Goal: Task Accomplishment & Management: Manage account settings

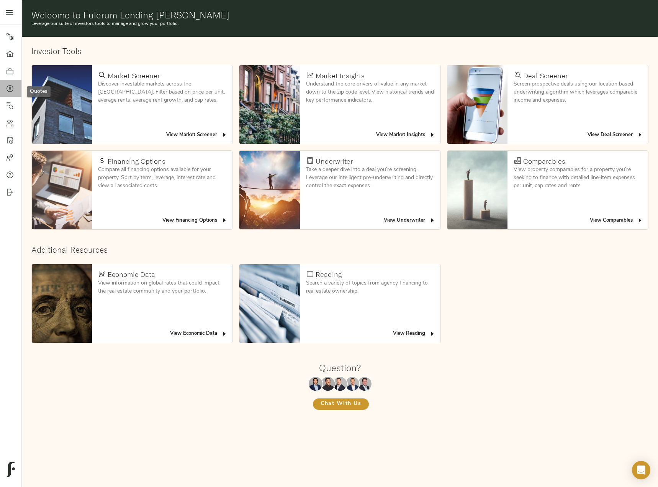
click at [14, 85] on div at bounding box center [13, 89] width 15 height 8
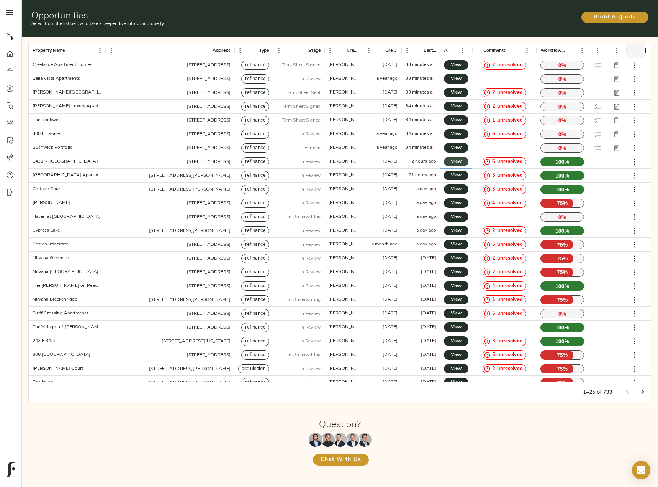
click at [453, 161] on span "View" at bounding box center [456, 161] width 9 height 8
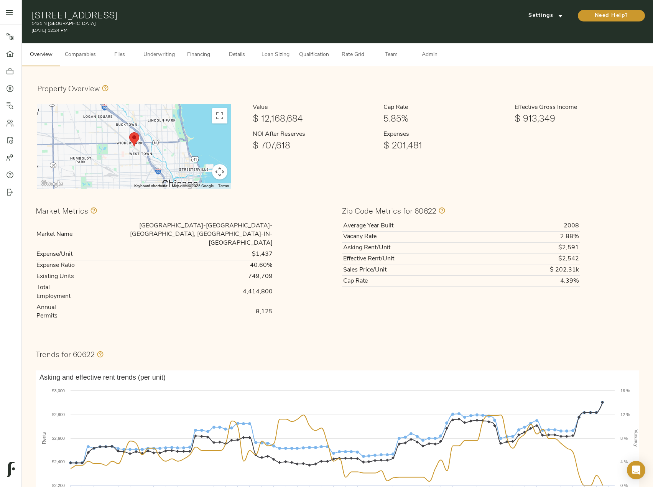
click at [228, 54] on span "Details" at bounding box center [236, 55] width 29 height 10
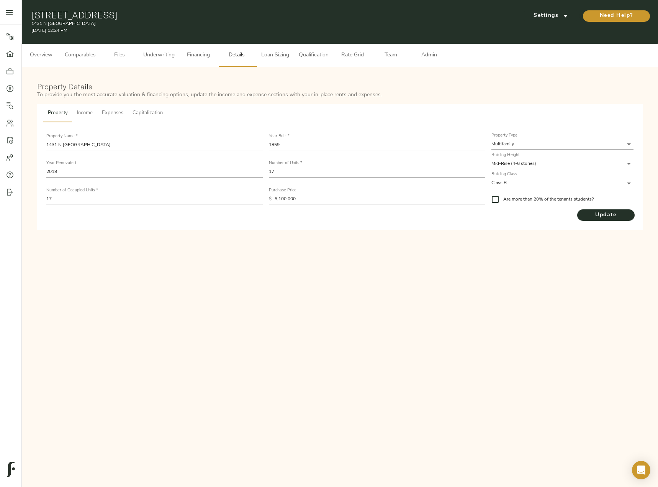
click at [394, 49] on button "Team" at bounding box center [391, 55] width 38 height 23
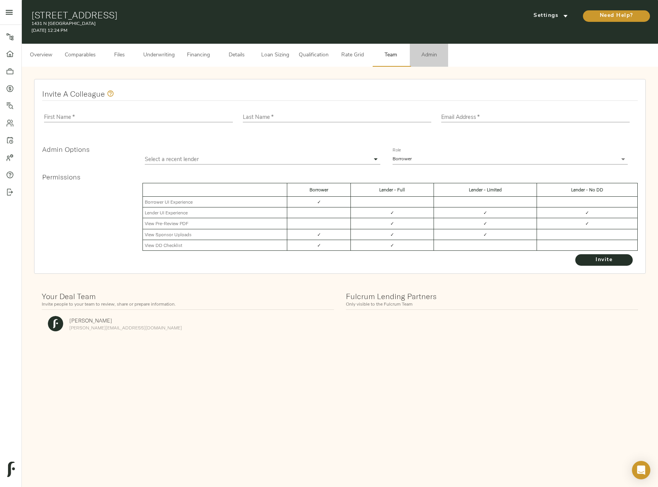
click at [432, 56] on span "Admin" at bounding box center [429, 56] width 29 height 10
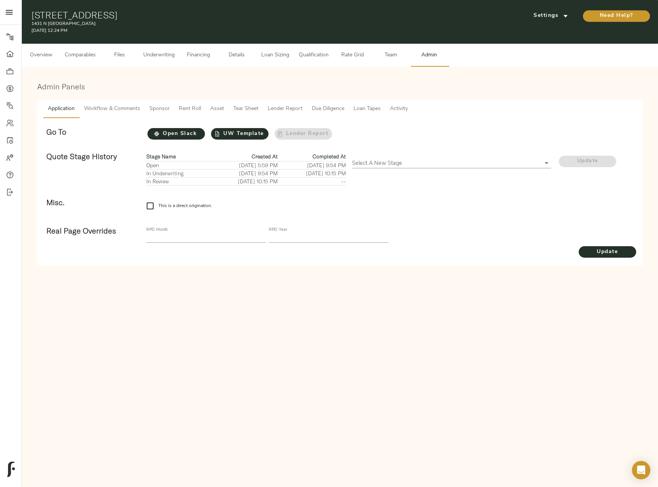
click at [408, 164] on body "1431 N Milwaukee - 1431 N Milwaukee Ave, Chicago, IL 60622 Pipeline Dashboard P…" at bounding box center [329, 252] width 658 height 504
click at [423, 134] on div at bounding box center [329, 243] width 658 height 487
click at [404, 158] on body "1431 N Milwaukee - 1431 N Milwaukee Ave, Chicago, IL 60622 Pipeline Dashboard P…" at bounding box center [329, 252] width 658 height 504
click at [395, 182] on li "Term Sheet Sent" at bounding box center [452, 185] width 200 height 11
type input "TERM_SHEET_SENT"
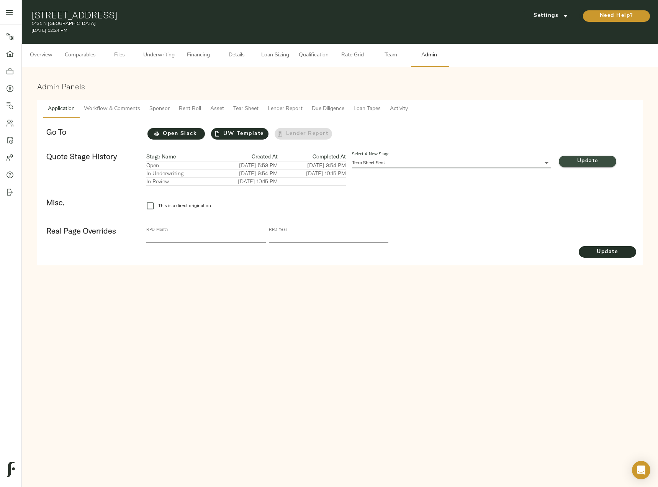
click at [609, 161] on span "Update" at bounding box center [587, 161] width 57 height 10
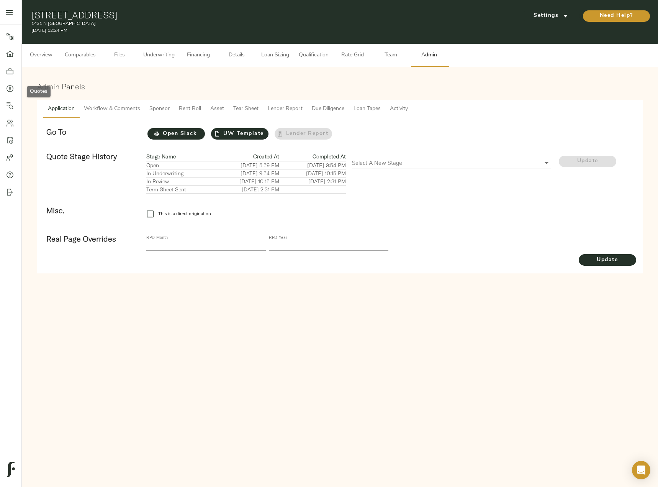
click at [12, 87] on icon at bounding box center [10, 88] width 7 height 7
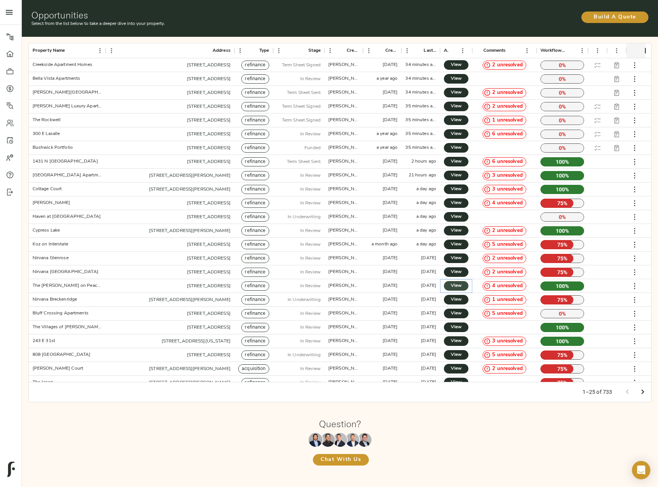
click at [466, 287] on link "View" at bounding box center [456, 286] width 25 height 10
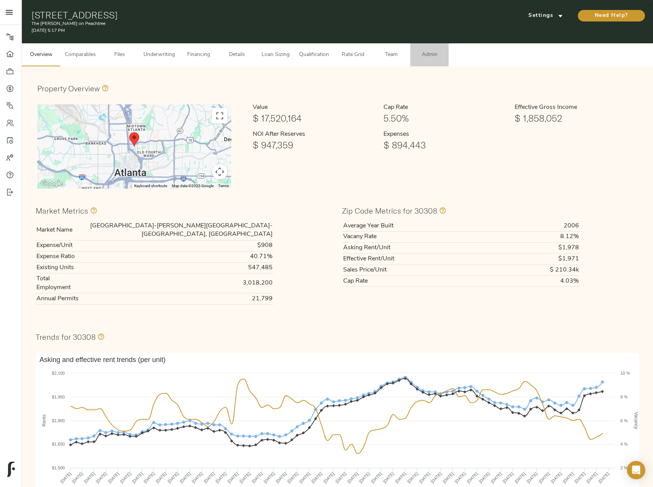
click at [433, 52] on span "Admin" at bounding box center [429, 55] width 29 height 10
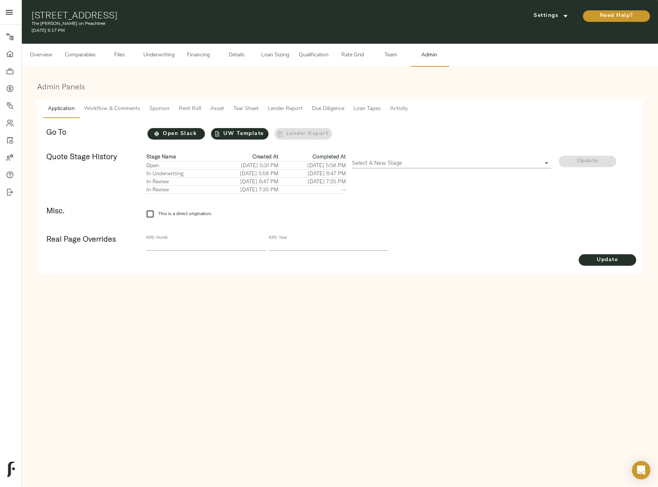
click at [433, 157] on body "The Byron on Peachtree - 549 Peachtree St NE, Atlanta, GA 30308 Pipeline Dashbo…" at bounding box center [329, 252] width 658 height 504
click at [395, 185] on li "Term Sheet Sent" at bounding box center [452, 185] width 200 height 11
type input "TERM_SHEET_SENT"
click at [595, 160] on span "Update" at bounding box center [587, 161] width 57 height 10
click at [420, 157] on div "Select A New Stage ​" at bounding box center [452, 160] width 200 height 16
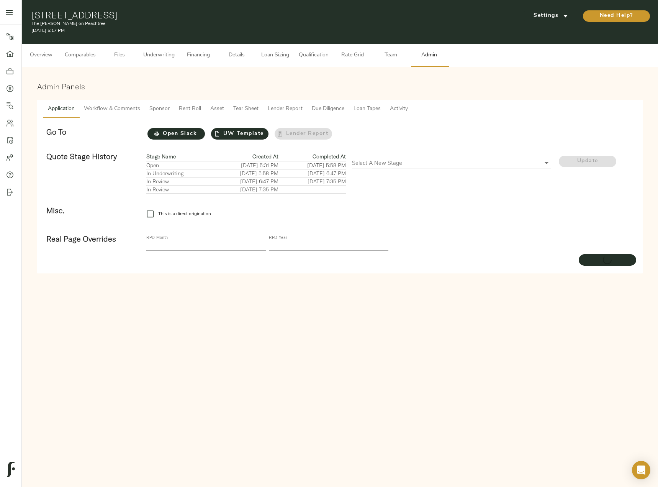
click at [420, 158] on body "The Byron on Peachtree - 549 Peachtree St NE, Atlanta, GA 30308 Pipeline Dashbo…" at bounding box center [329, 252] width 658 height 504
click at [405, 184] on li "Term Sheet Sent" at bounding box center [452, 185] width 200 height 11
type input "TERM_SHEET_SENT"
click at [578, 160] on span "Update" at bounding box center [587, 161] width 57 height 10
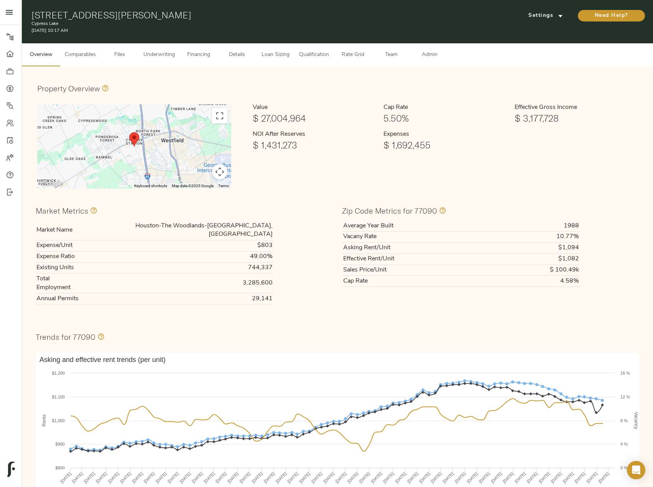
click at [160, 63] on button "Underwriting" at bounding box center [159, 54] width 41 height 23
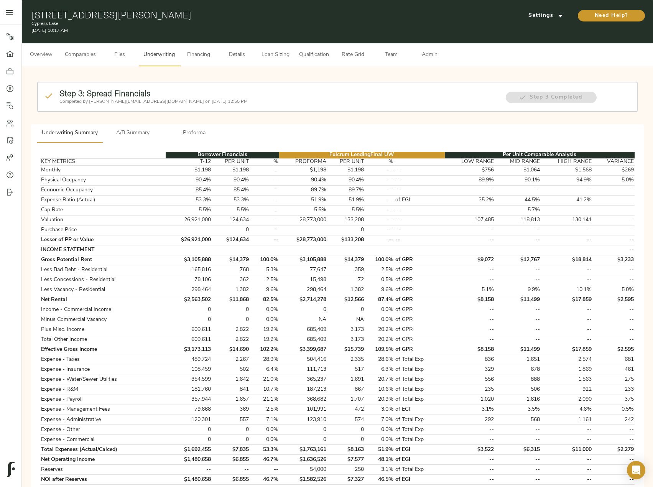
click at [204, 55] on span "Financing" at bounding box center [198, 55] width 29 height 10
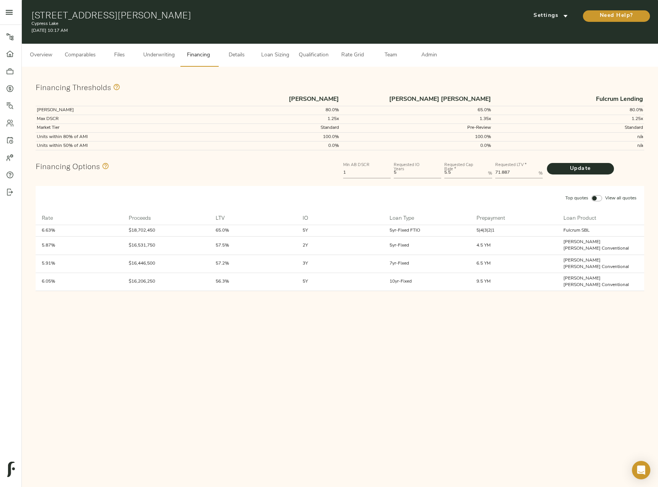
click at [233, 54] on span "Details" at bounding box center [236, 56] width 29 height 10
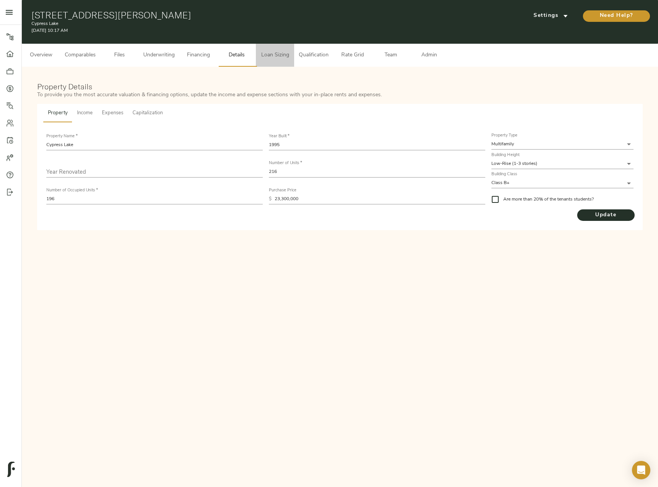
click at [285, 58] on span "Loan Sizing" at bounding box center [275, 56] width 29 height 10
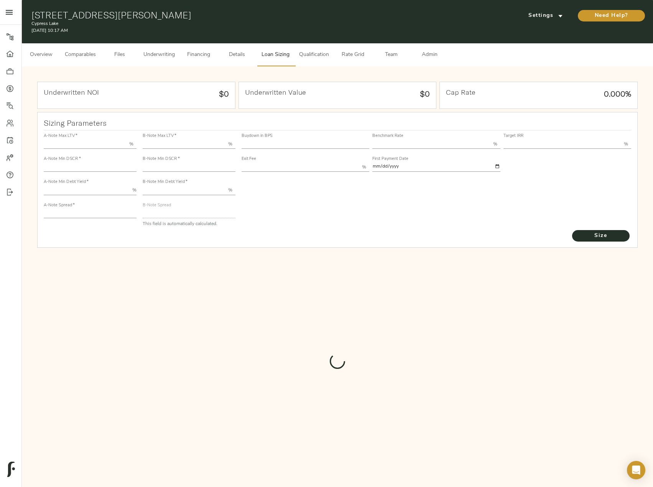
click at [308, 56] on span "Qualification" at bounding box center [314, 55] width 30 height 10
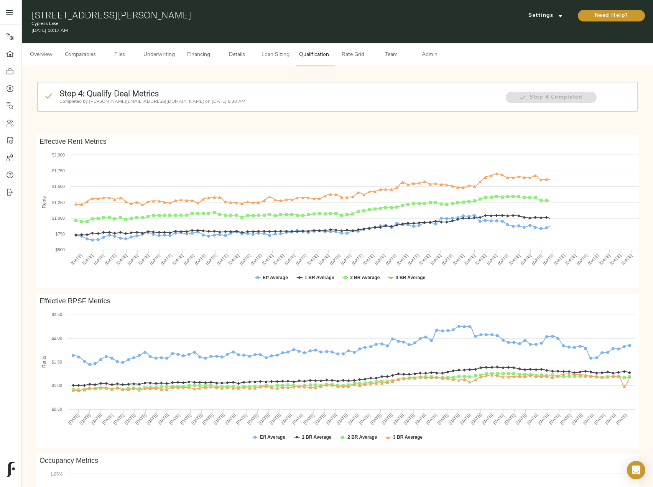
click at [353, 57] on span "Rate Grid" at bounding box center [352, 55] width 29 height 10
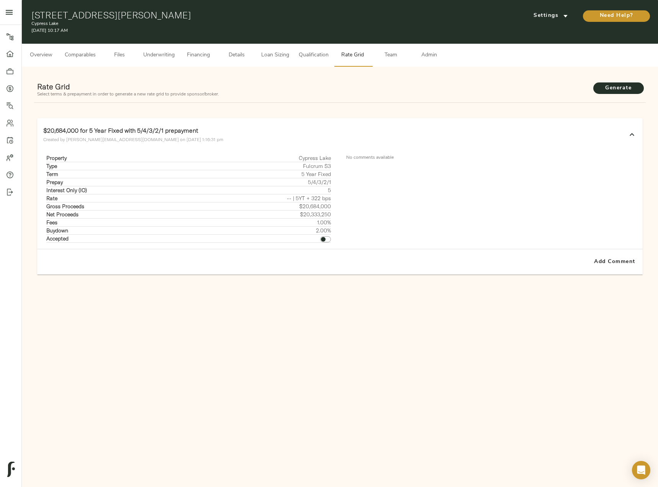
click at [392, 57] on span "Team" at bounding box center [390, 56] width 29 height 10
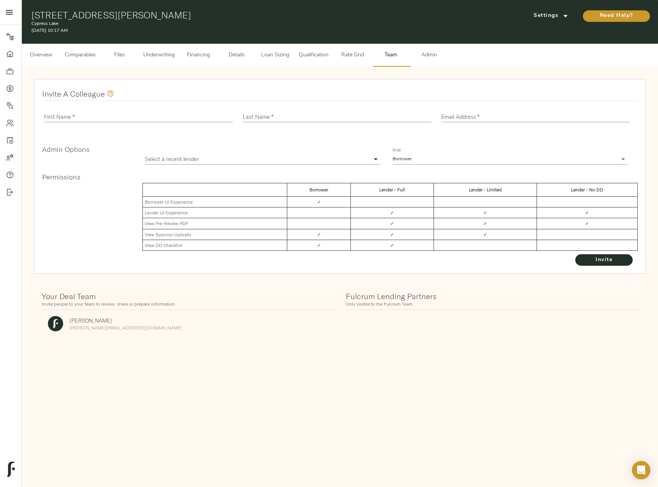
click at [428, 53] on span "Admin" at bounding box center [429, 56] width 29 height 10
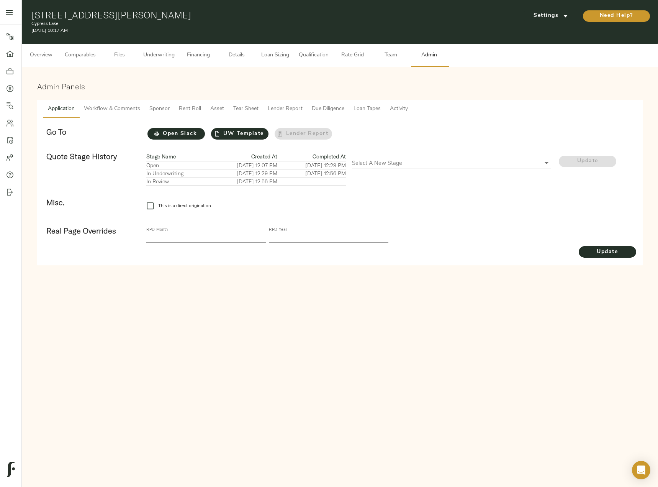
click at [433, 166] on body "Cypress Lake - 555 Butterfield Rd, Houston, TX 77090 Pipeline Dashboard Portfol…" at bounding box center [329, 252] width 658 height 504
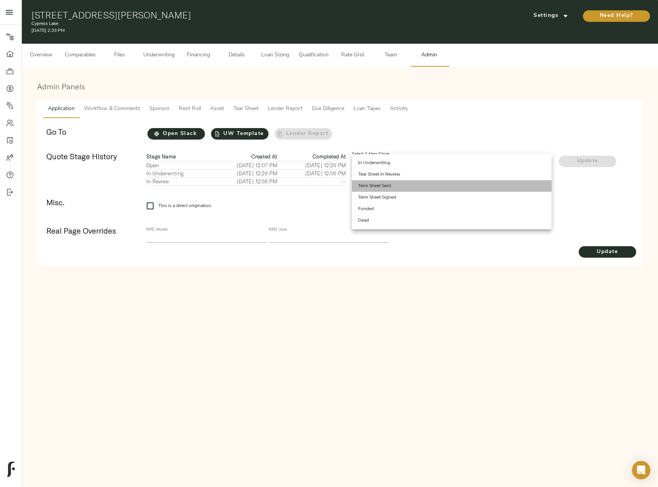
click at [418, 187] on li "Term Sheet Sent" at bounding box center [452, 185] width 200 height 11
type input "TERM_SHEET_SENT"
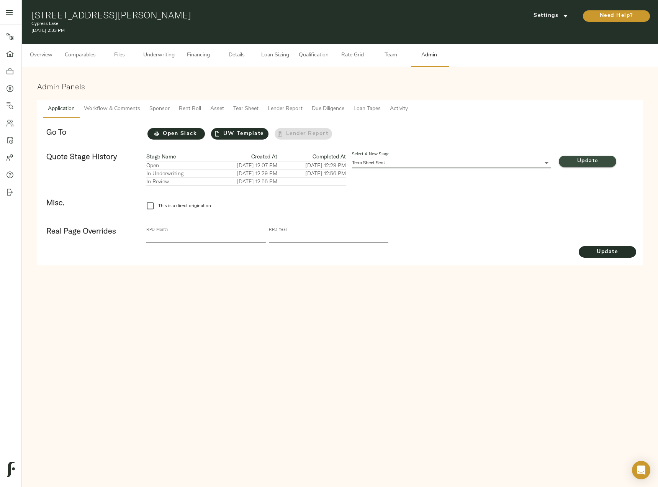
click at [581, 158] on span "Update" at bounding box center [587, 161] width 57 height 10
